Goal: Task Accomplishment & Management: Manage account settings

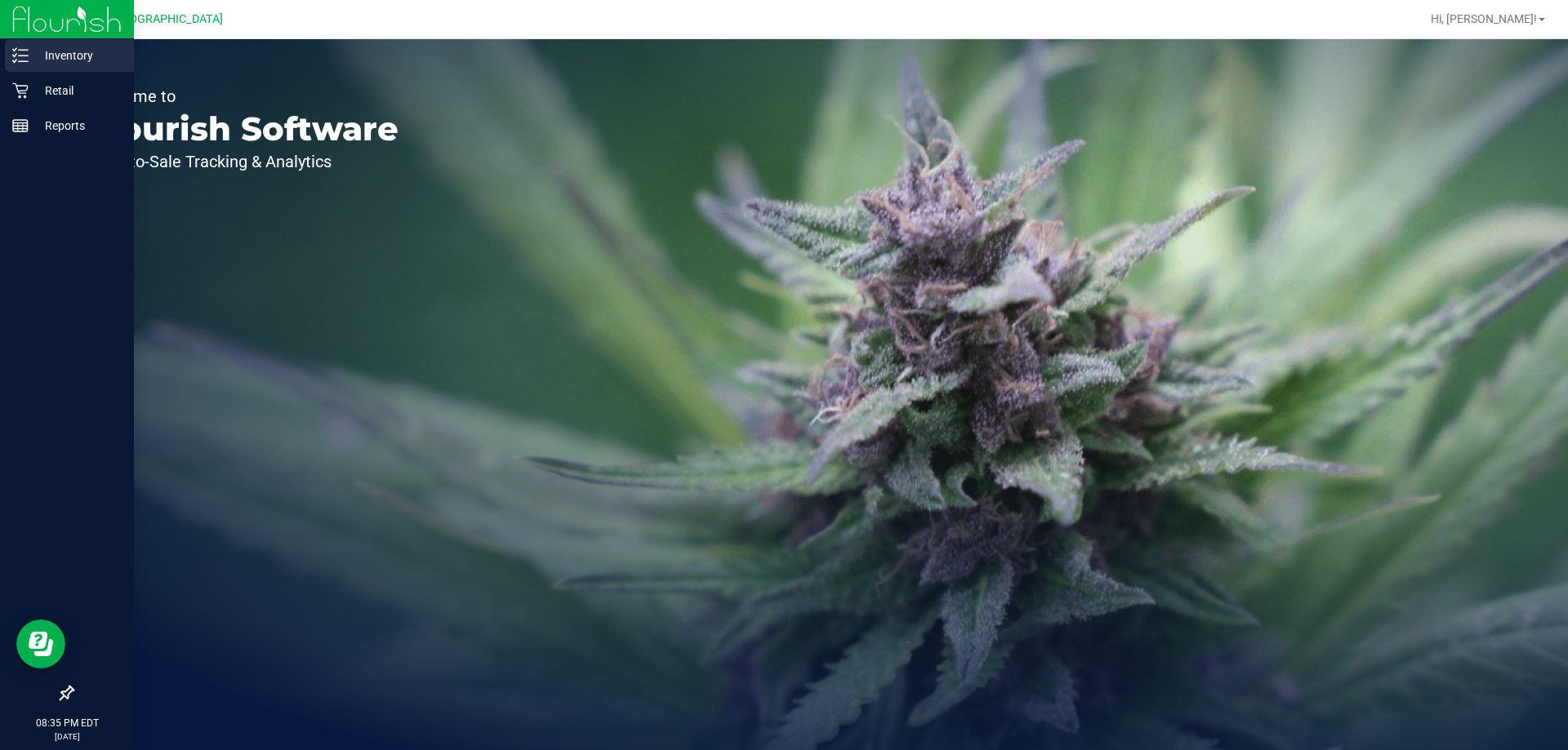
click at [47, 62] on p "Inventory" at bounding box center [77, 56] width 98 height 19
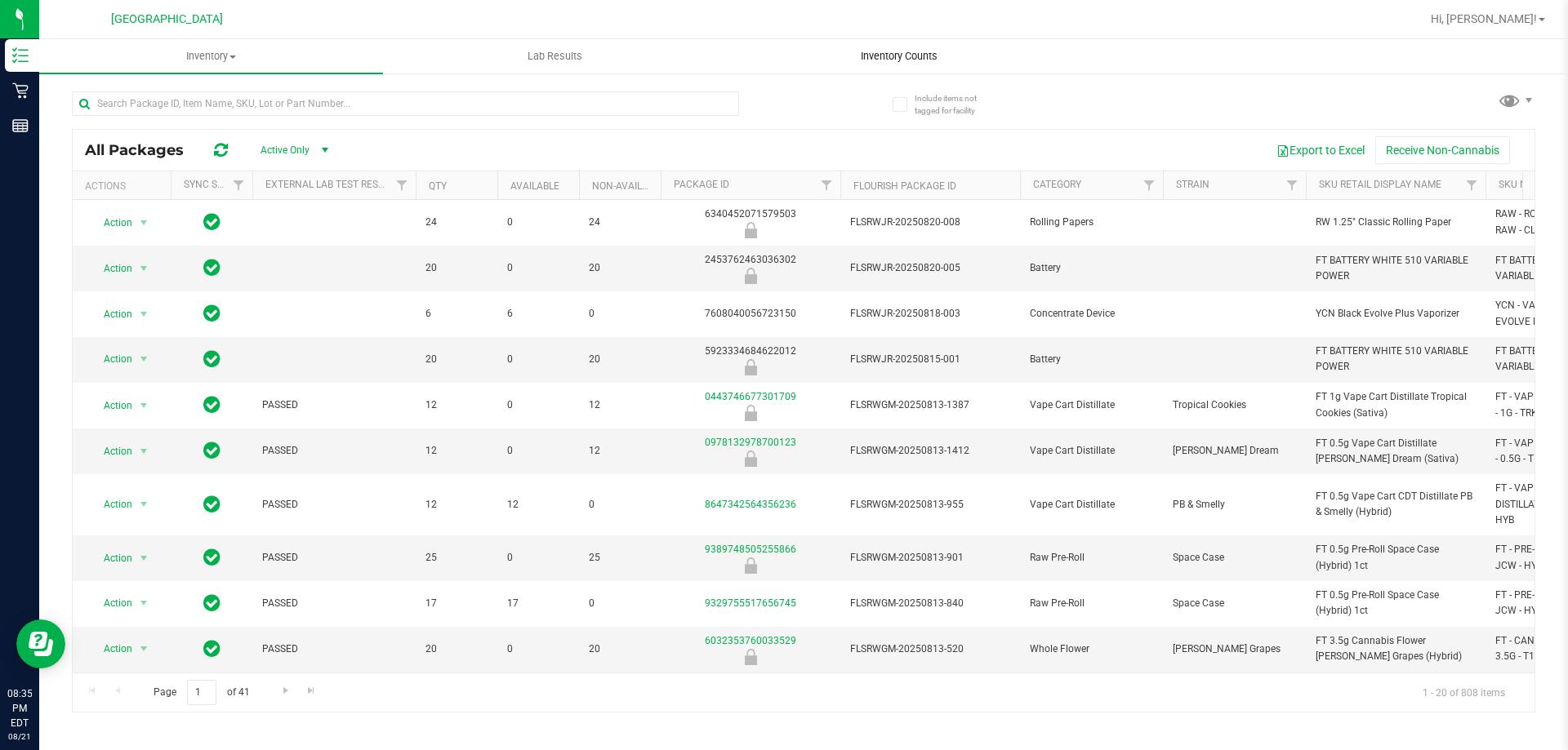
click at [920, 55] on span "Inventory Counts" at bounding box center [899, 56] width 120 height 15
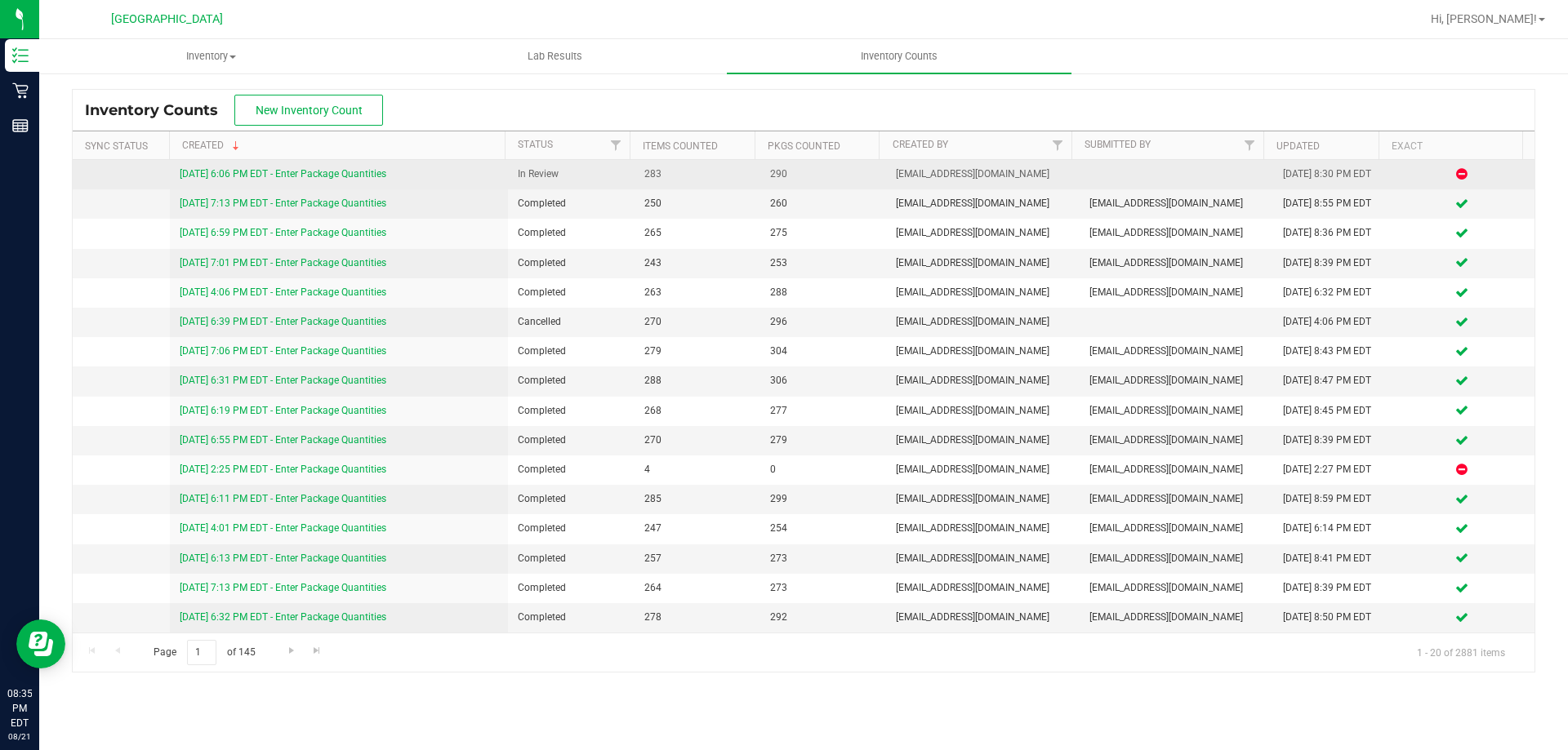
click at [360, 175] on link "[DATE] 6:06 PM EDT - Enter Package Quantities" at bounding box center [283, 174] width 206 height 12
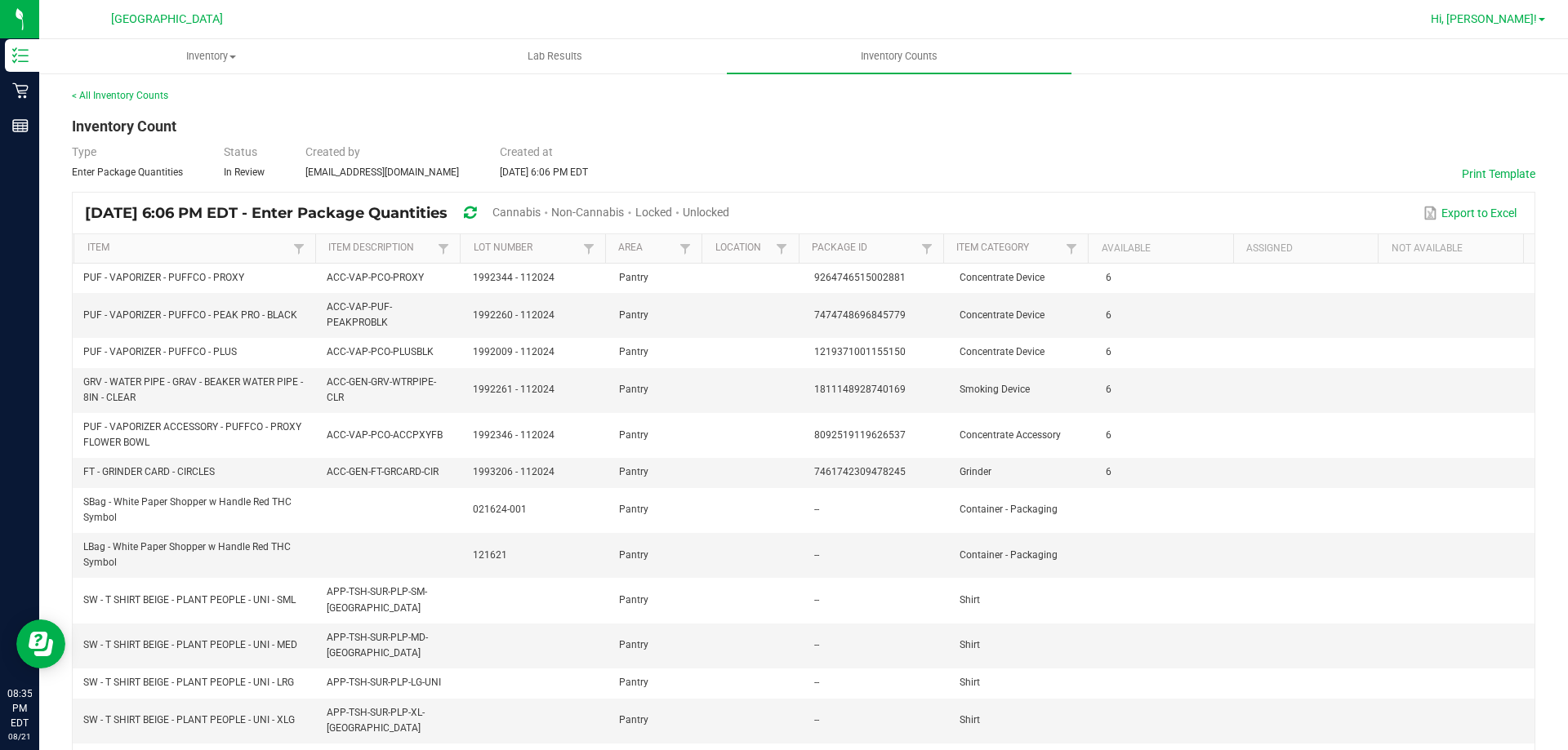
click at [1499, 16] on span "Hi, [PERSON_NAME]!" at bounding box center [1484, 19] width 106 height 13
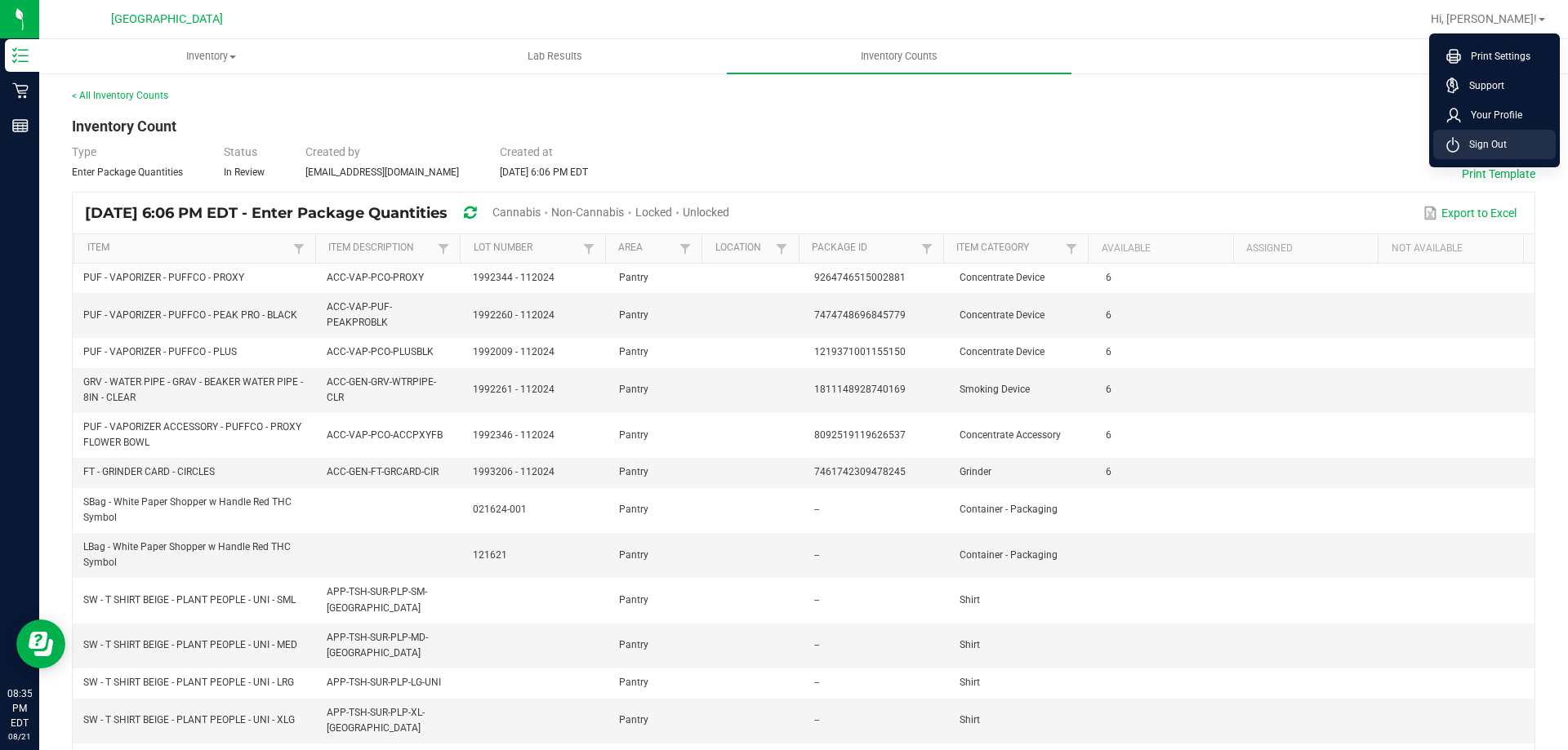
click at [1485, 152] on li "Sign Out" at bounding box center [1494, 144] width 122 height 29
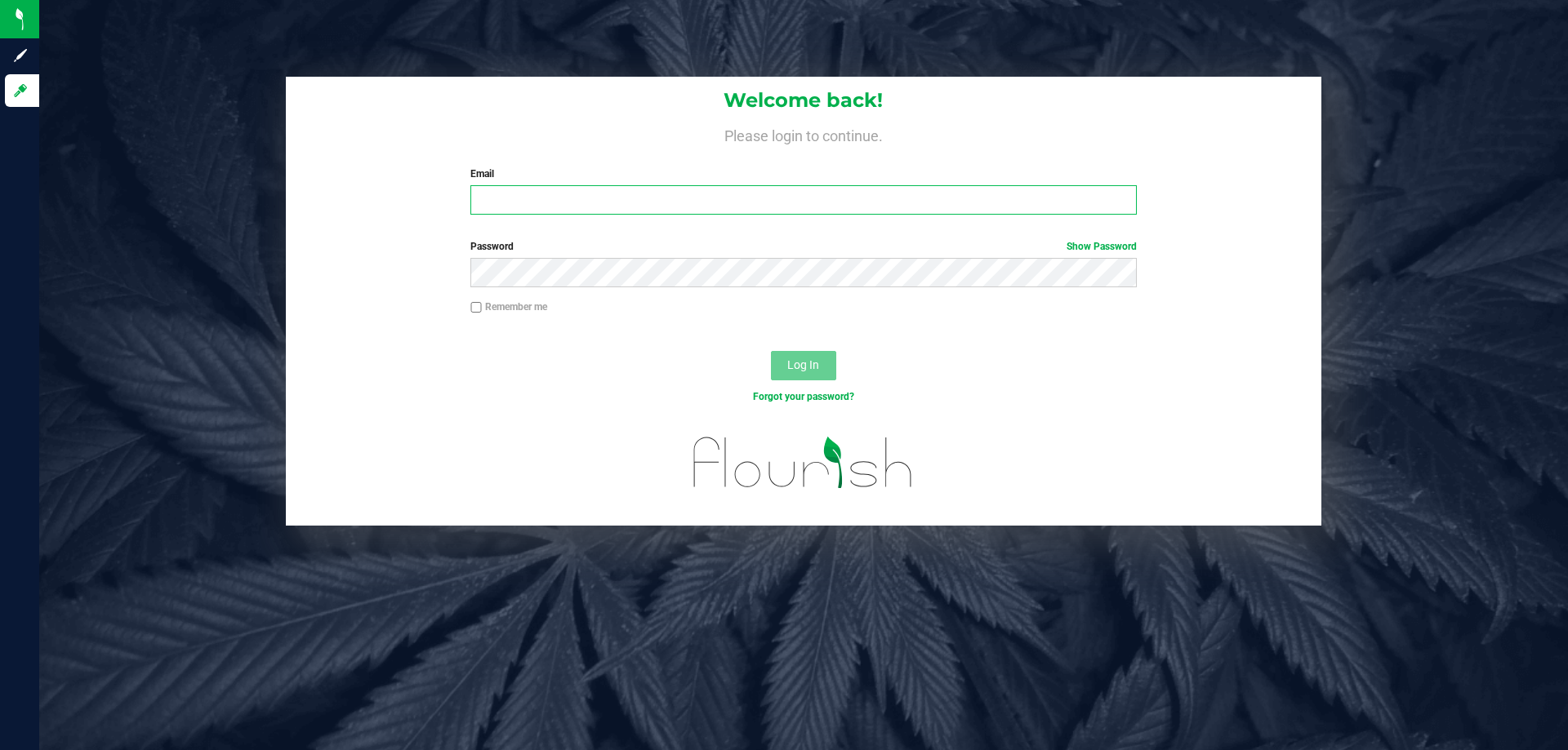
click at [571, 204] on input "Email" at bounding box center [803, 199] width 665 height 29
type input "[EMAIL_ADDRESS][DOMAIN_NAME]"
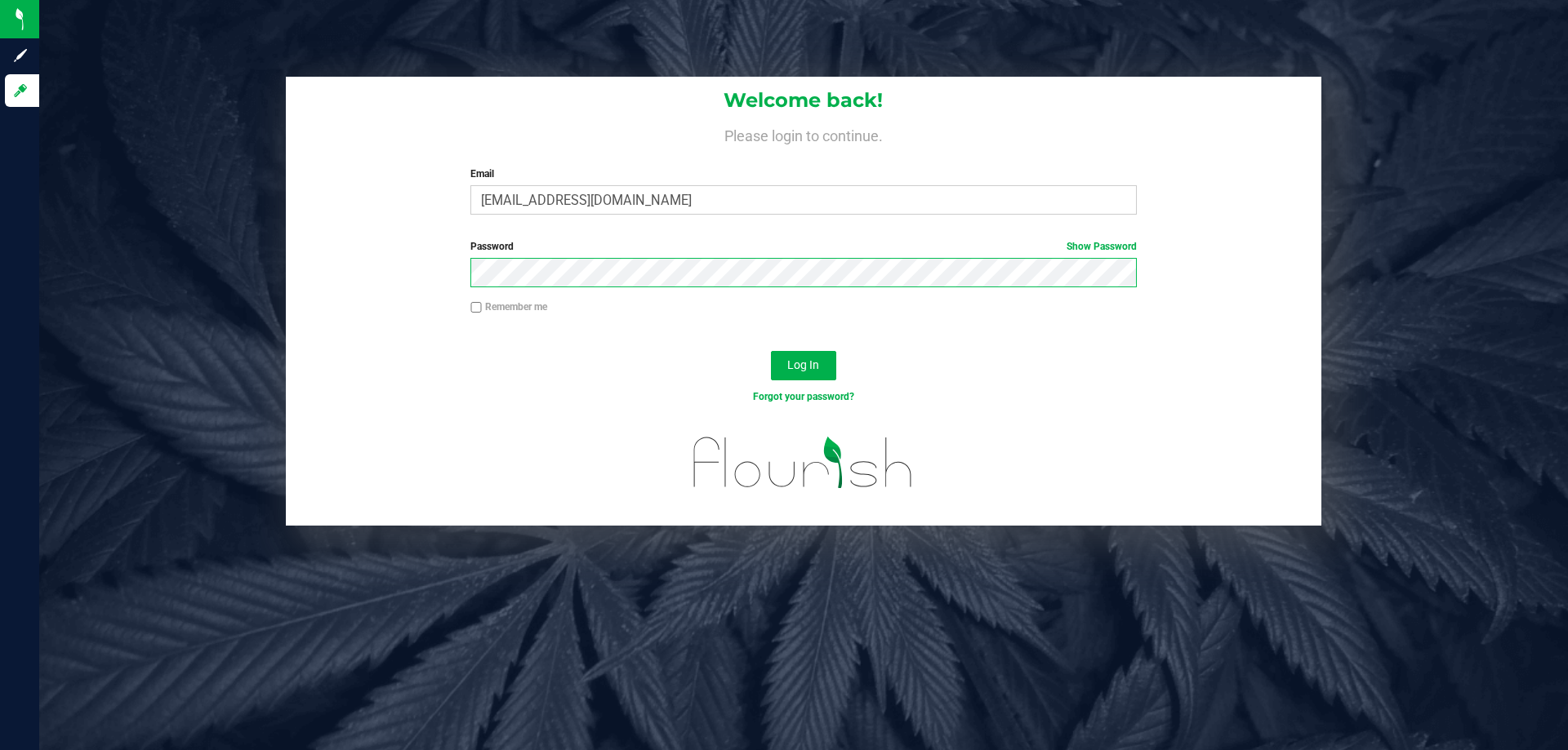
click at [771, 351] on button "Log In" at bounding box center [803, 365] width 66 height 29
